Goal: Find specific page/section: Find specific page/section

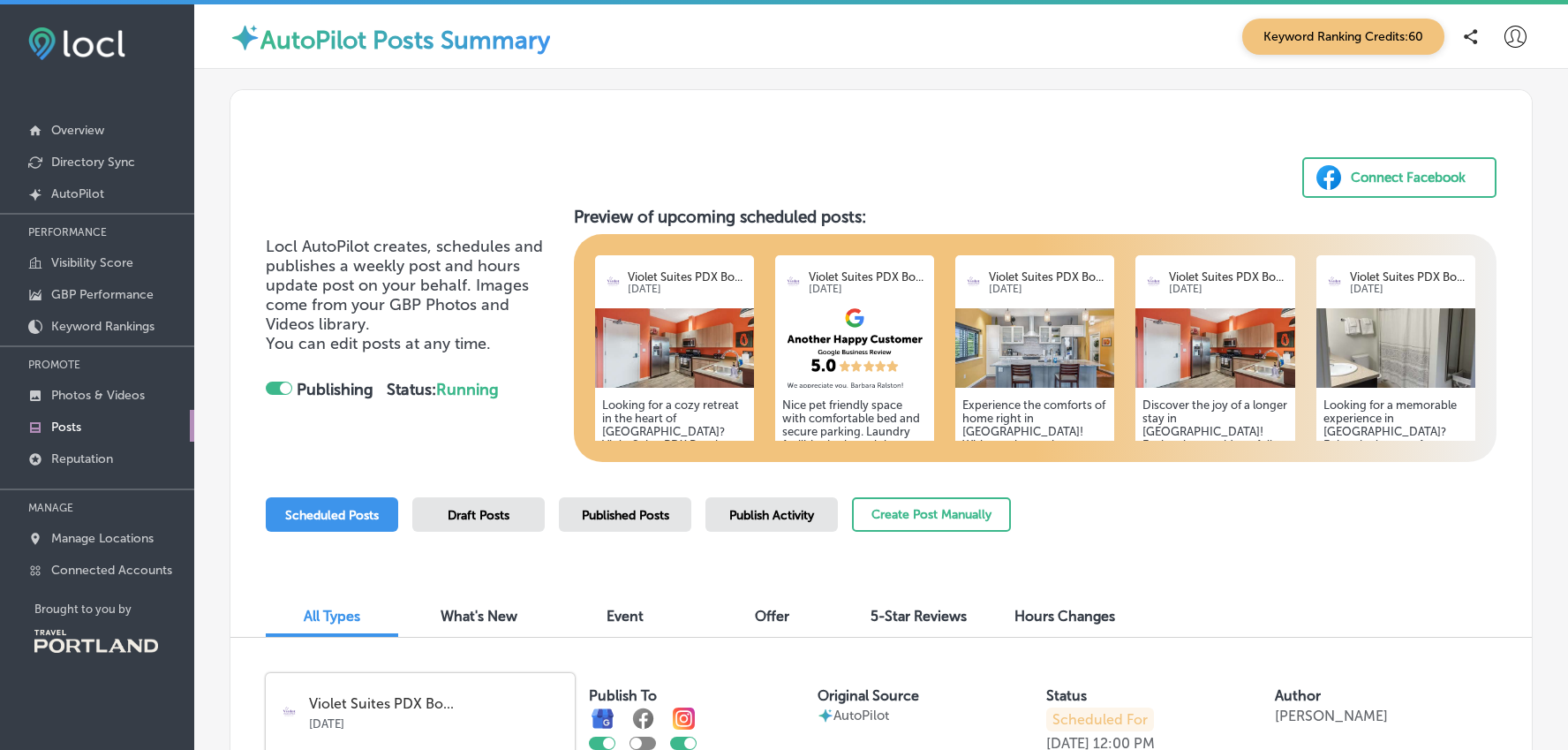
scroll to position [2550, 0]
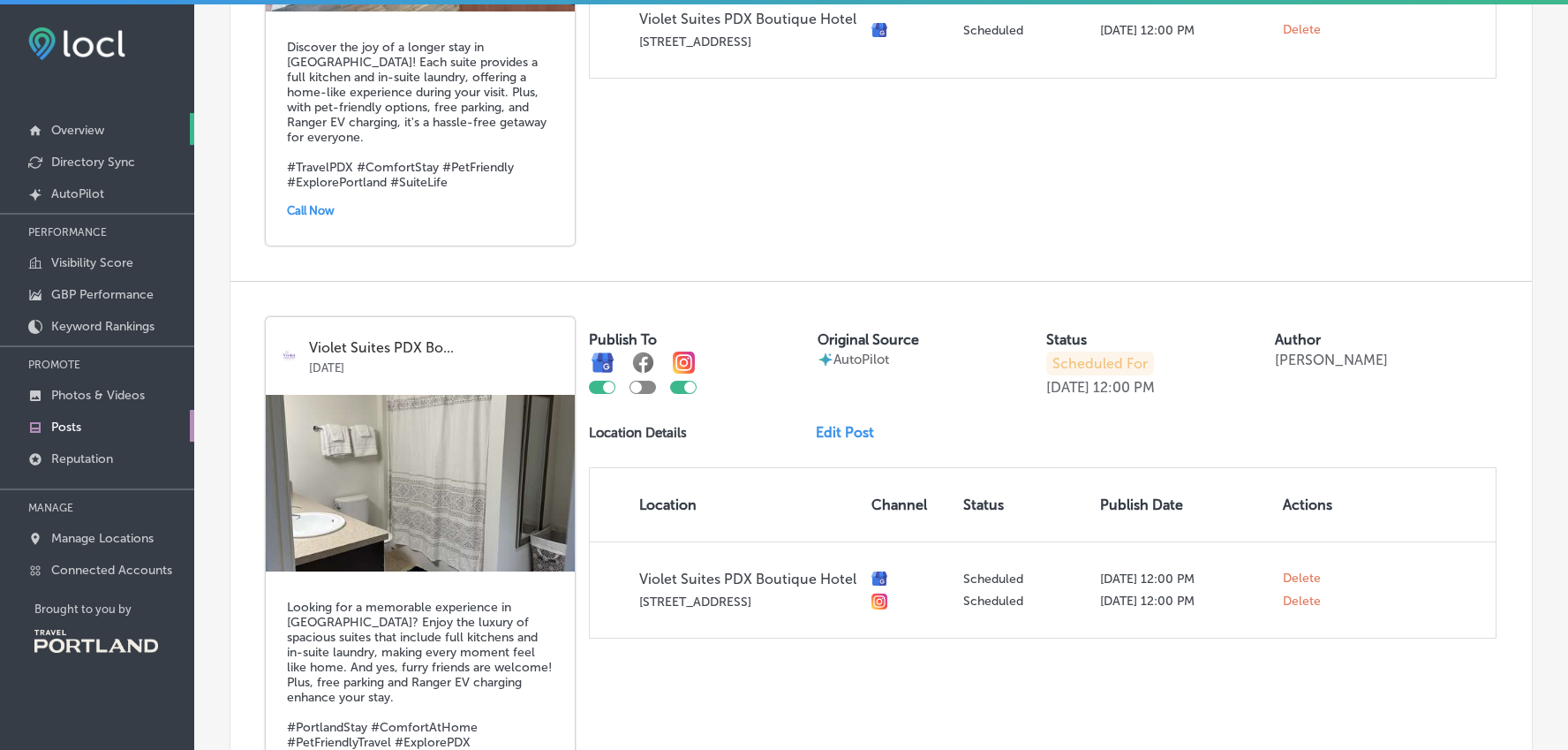
click at [79, 124] on p "Overview" at bounding box center [77, 130] width 53 height 15
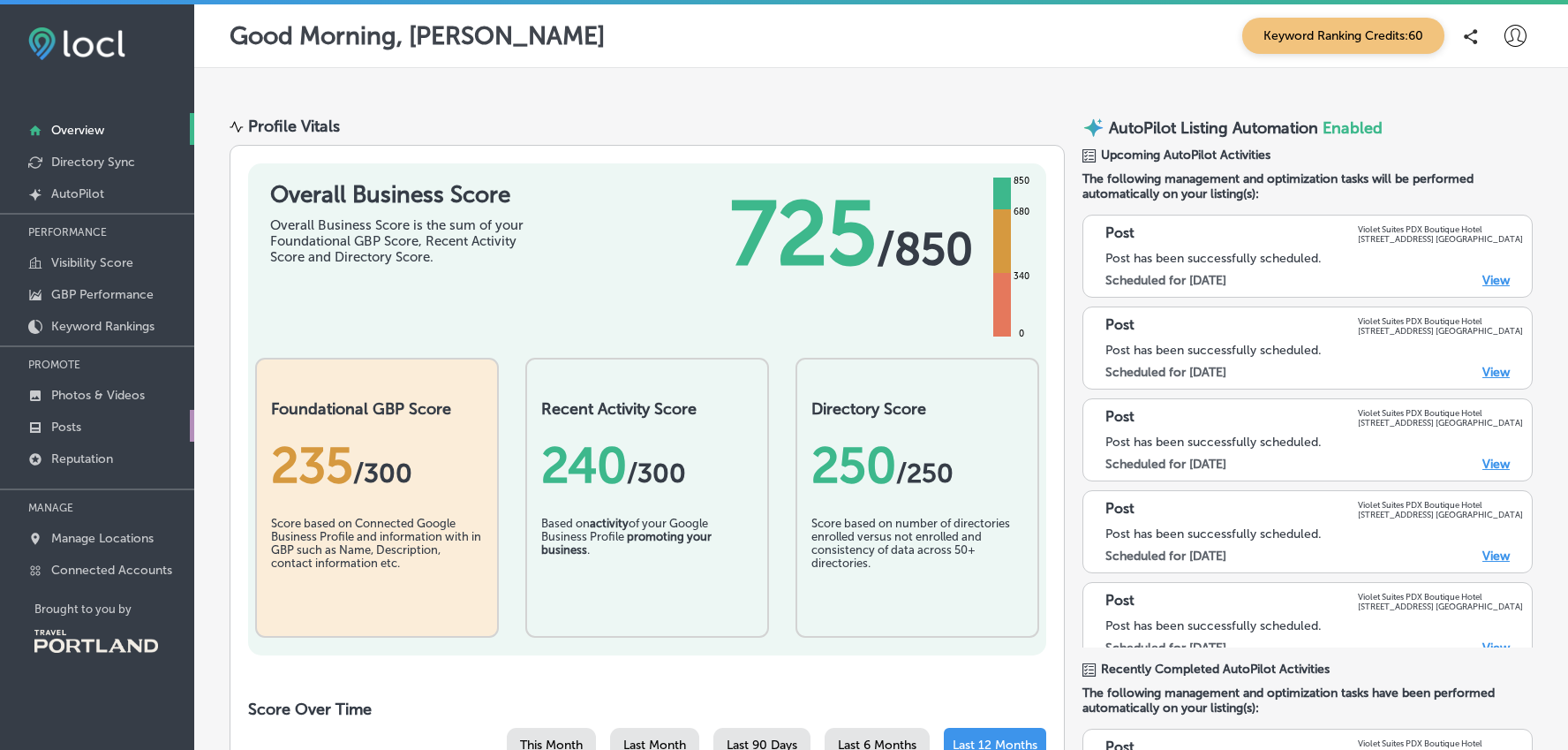
click at [86, 427] on link "Posts" at bounding box center [97, 425] width 195 height 31
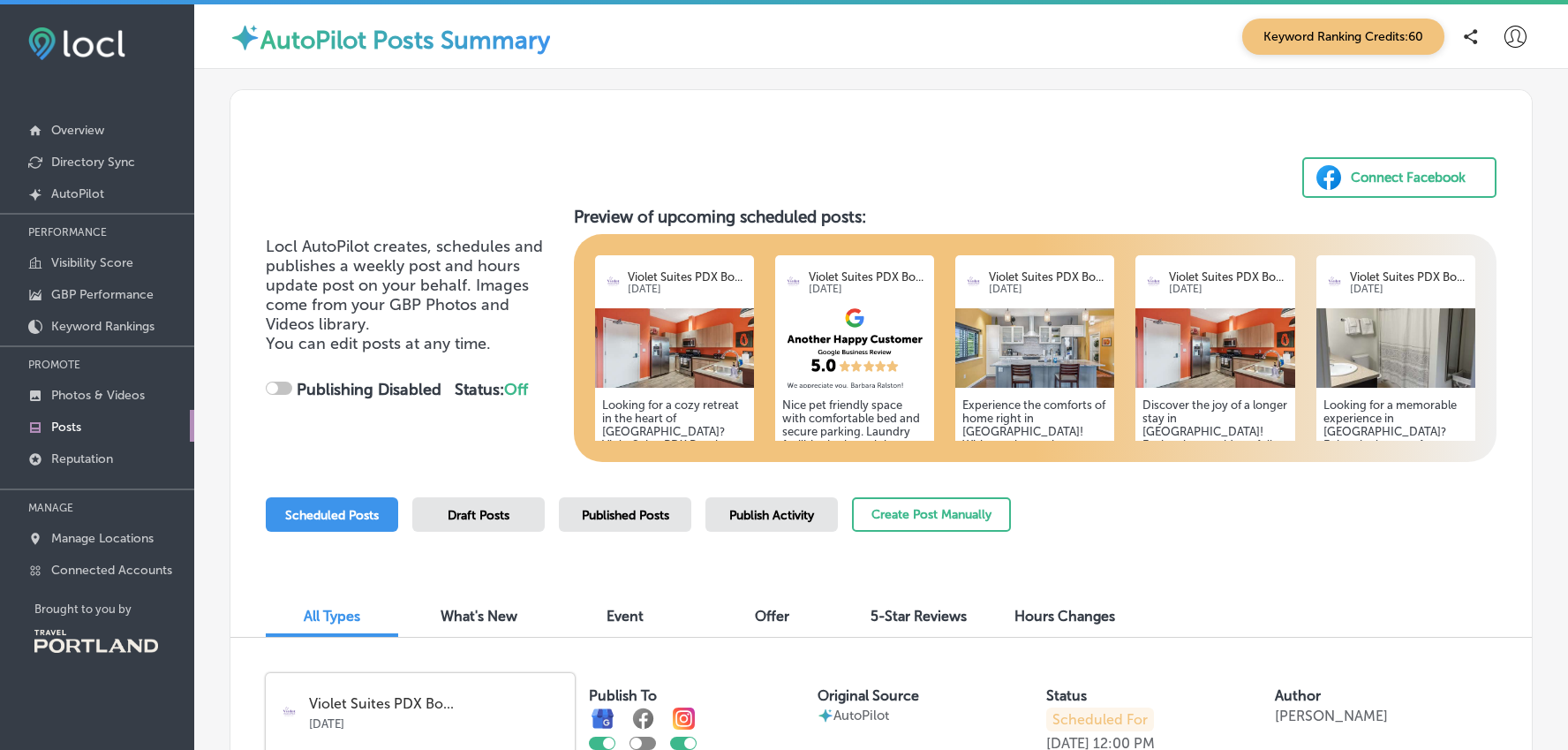
checkbox input "true"
